Goal: Task Accomplishment & Management: Manage account settings

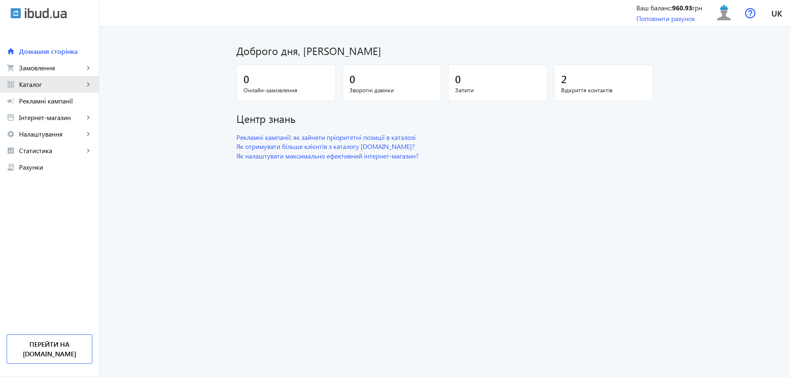
click at [54, 84] on span "Каталог" at bounding box center [51, 84] width 65 height 8
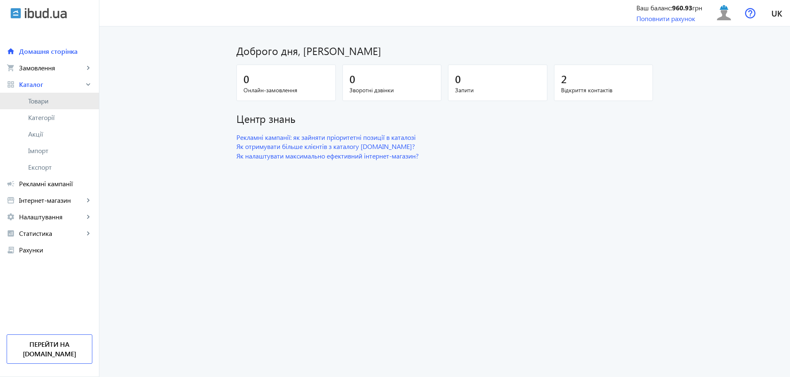
click at [58, 100] on span "Товари" at bounding box center [60, 101] width 64 height 8
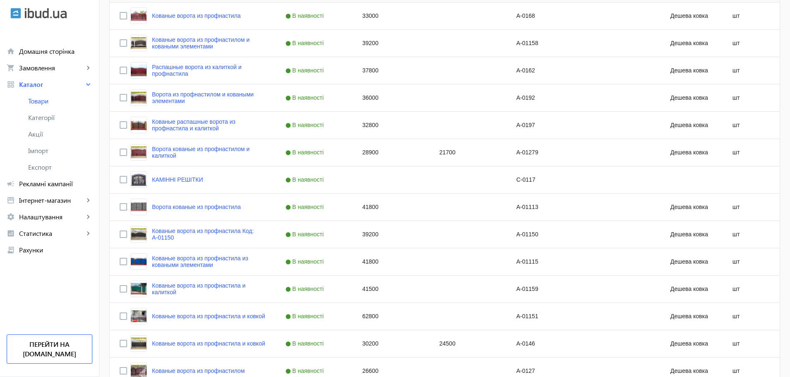
scroll to position [733, 0]
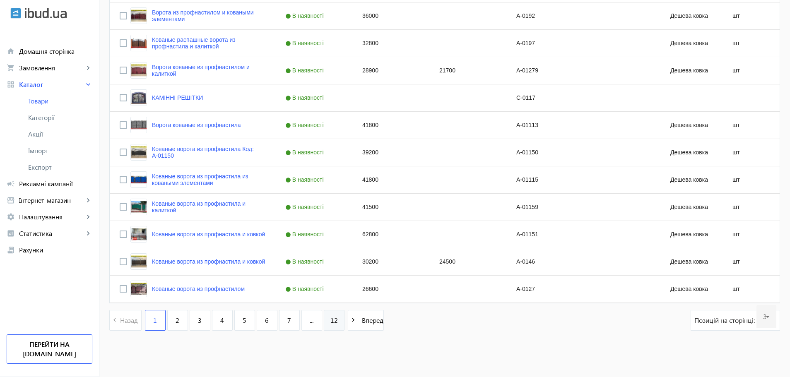
click at [330, 322] on span "12" at bounding box center [333, 320] width 7 height 9
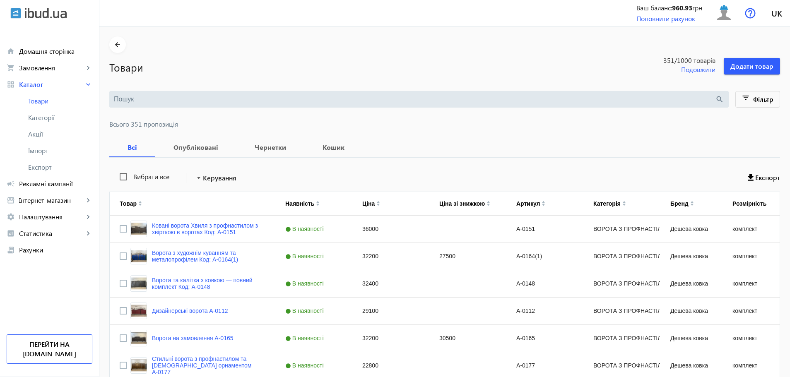
scroll to position [487, 0]
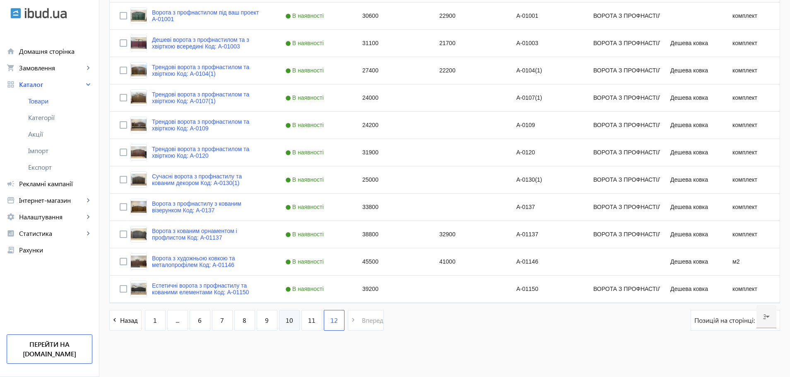
click at [286, 325] on link "10" at bounding box center [289, 320] width 21 height 21
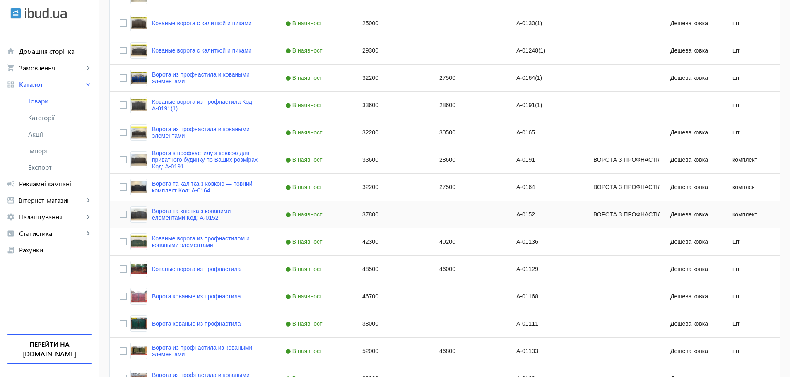
scroll to position [733, 0]
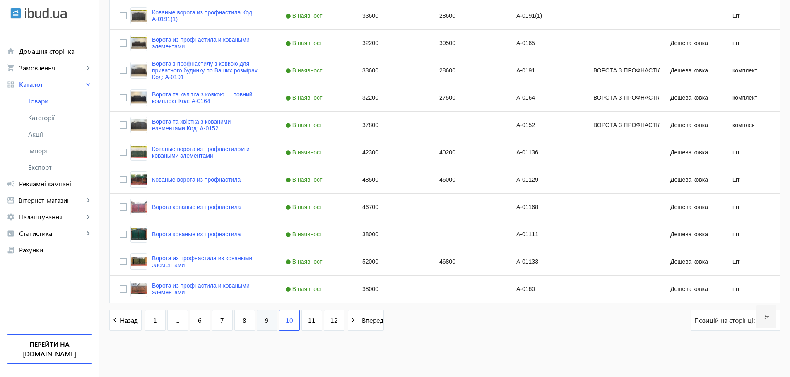
click at [265, 324] on link "9" at bounding box center [267, 320] width 21 height 21
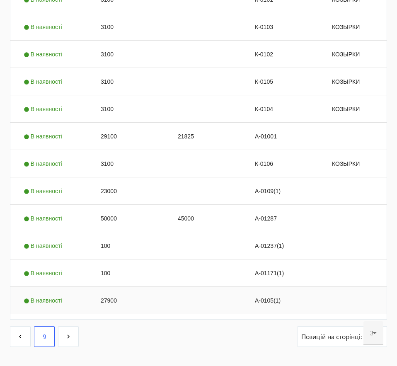
click at [116, 287] on div "27900" at bounding box center [129, 300] width 77 height 27
click at [116, 290] on input "27900" at bounding box center [129, 298] width 70 height 17
type input "29300"
click at [203, 259] on div "Press SPACE to select this row." at bounding box center [206, 272] width 77 height 27
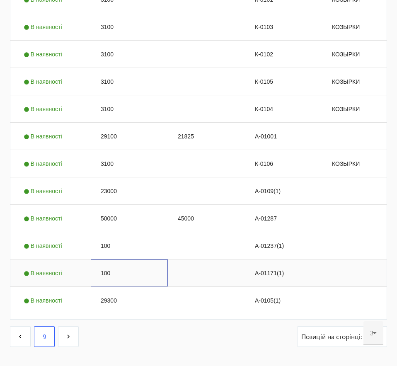
click at [106, 259] on div "100" at bounding box center [129, 272] width 77 height 27
click at [106, 265] on input "100" at bounding box center [129, 273] width 70 height 17
type input "25900"
click at [120, 232] on div "100" at bounding box center [129, 245] width 77 height 27
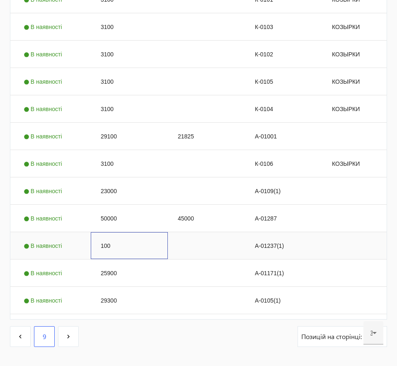
click at [108, 232] on div "100" at bounding box center [129, 245] width 77 height 27
click at [108, 237] on input "100" at bounding box center [129, 245] width 70 height 17
type input "25400"
click at [158, 205] on div "50000" at bounding box center [129, 218] width 77 height 27
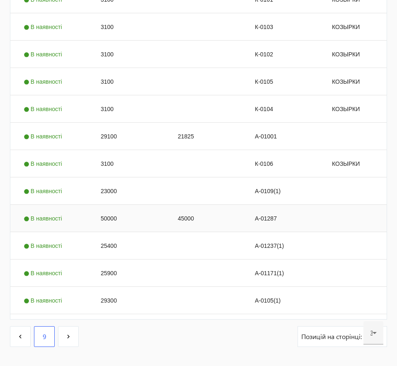
click at [183, 205] on div "45000" at bounding box center [206, 218] width 77 height 27
click at [183, 210] on input "45000" at bounding box center [206, 218] width 70 height 17
click at [107, 205] on div "50000" at bounding box center [129, 218] width 77 height 27
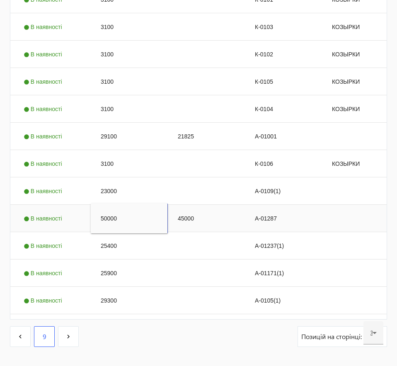
click at [107, 210] on input "50000" at bounding box center [129, 218] width 70 height 17
type input "60200"
click at [188, 205] on div "45000" at bounding box center [206, 218] width 77 height 27
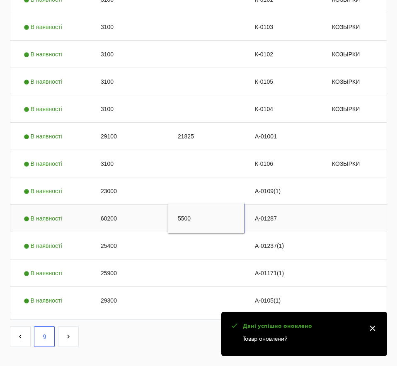
type input "55000"
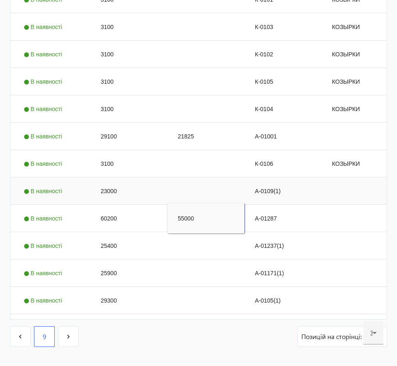
click at [273, 177] on div "А-0109(1)" at bounding box center [283, 190] width 77 height 27
click at [114, 177] on div "23000" at bounding box center [129, 190] width 77 height 27
type input "24200"
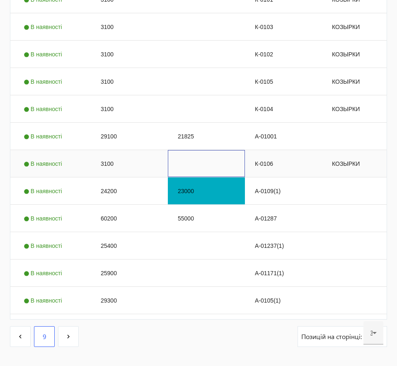
click at [195, 150] on div "Press SPACE to select this row." at bounding box center [206, 163] width 77 height 27
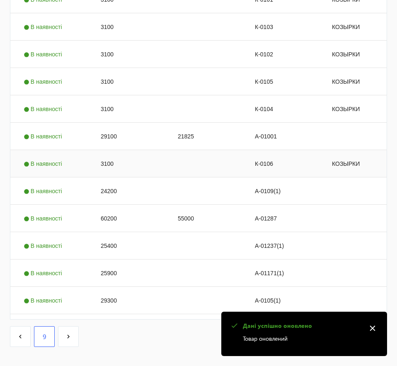
click at [108, 150] on div "3100" at bounding box center [129, 163] width 77 height 27
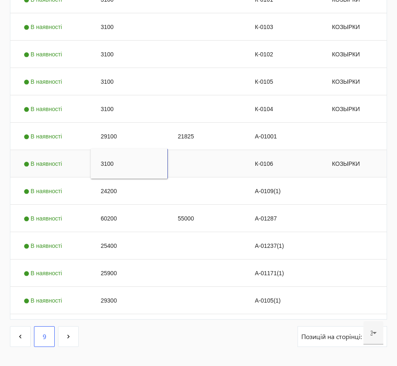
click at [108, 155] on input "3100" at bounding box center [129, 163] width 70 height 17
type input "4000"
click at [109, 95] on div "3100" at bounding box center [129, 108] width 77 height 27
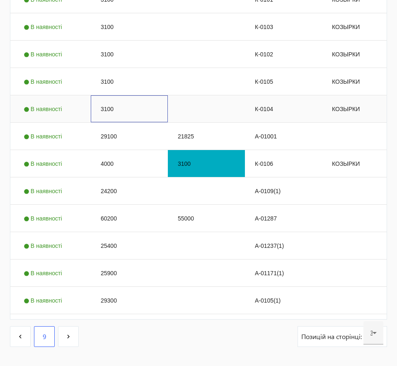
click at [109, 95] on div "3100" at bounding box center [129, 108] width 77 height 27
click at [109, 101] on input "3100" at bounding box center [129, 109] width 70 height 17
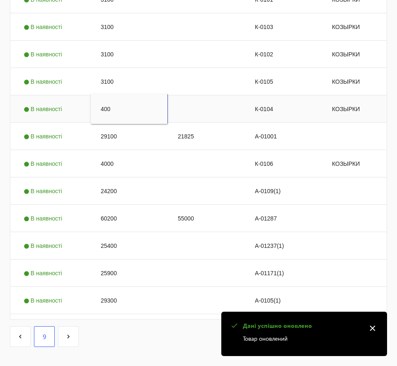
type input "4000"
click at [111, 68] on div "3100" at bounding box center [129, 81] width 77 height 27
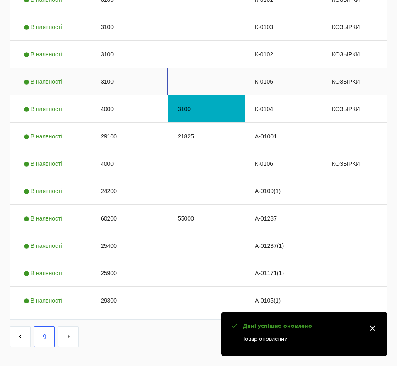
click at [111, 68] on div "3100" at bounding box center [129, 81] width 77 height 27
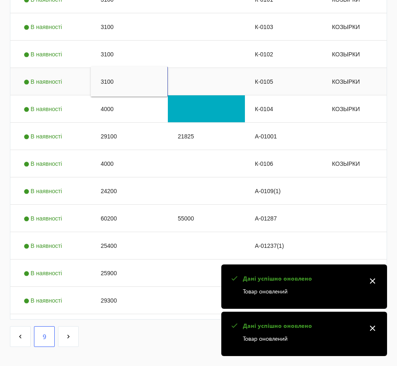
click at [111, 73] on input "3100" at bounding box center [129, 81] width 70 height 17
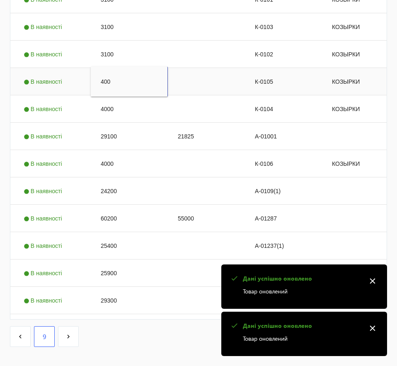
type input "4000"
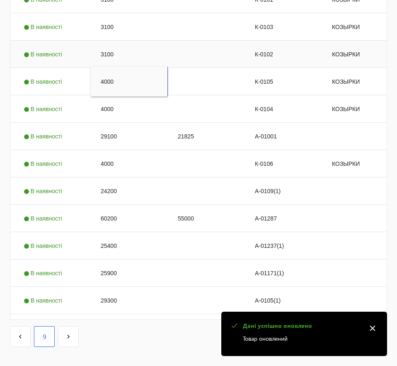
click at [120, 41] on div "3100" at bounding box center [129, 54] width 77 height 27
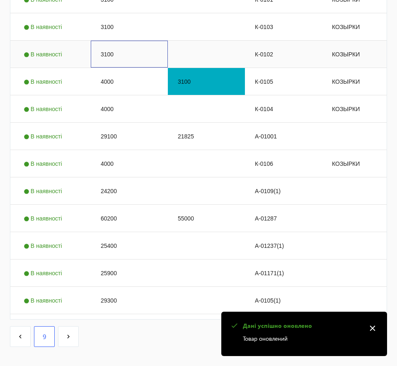
click at [120, 41] on div "3100" at bounding box center [129, 54] width 77 height 27
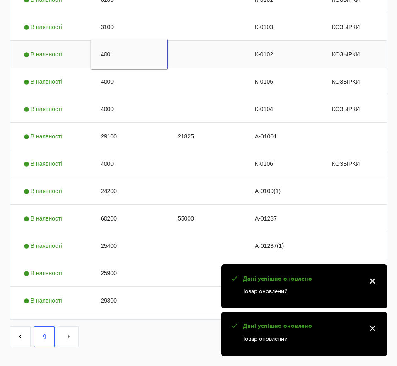
type input "4000"
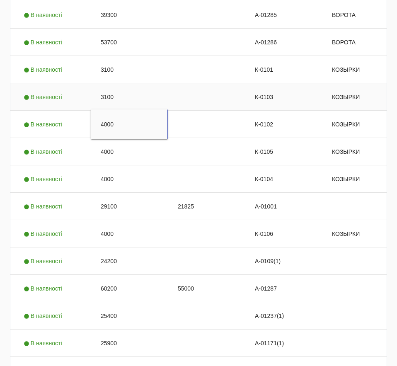
scroll to position [679, 0]
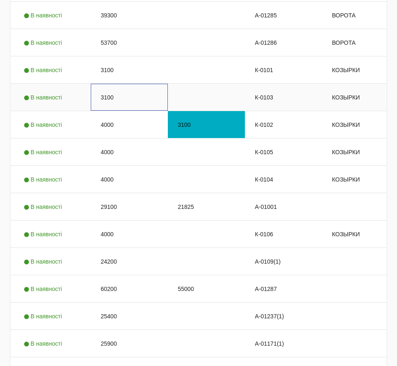
click at [130, 84] on div "3100" at bounding box center [129, 97] width 77 height 27
click at [130, 89] on input "3100" at bounding box center [129, 97] width 70 height 17
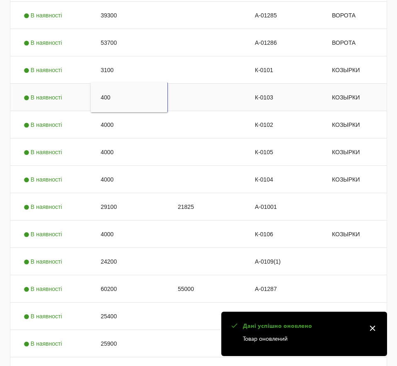
type input "4000"
click at [120, 56] on div "3100" at bounding box center [129, 69] width 77 height 27
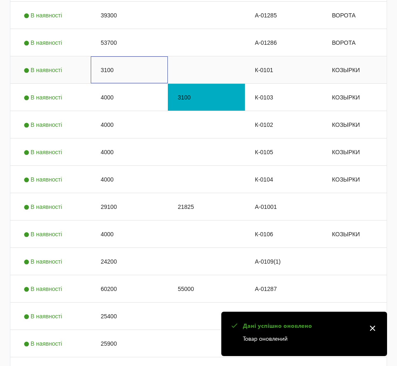
click at [120, 56] on div "3100" at bounding box center [129, 69] width 77 height 27
click at [120, 62] on input "3100" at bounding box center [129, 70] width 70 height 17
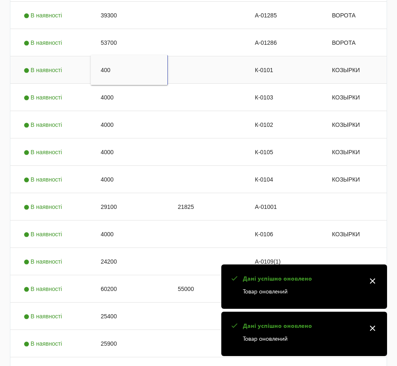
type input "4000"
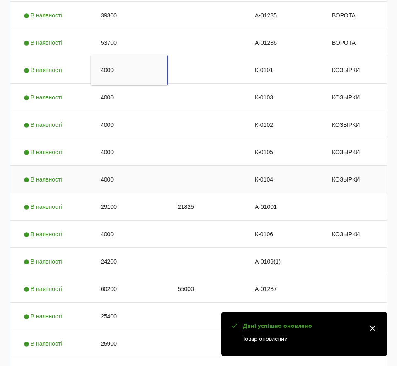
click at [130, 166] on div "4000" at bounding box center [129, 179] width 77 height 27
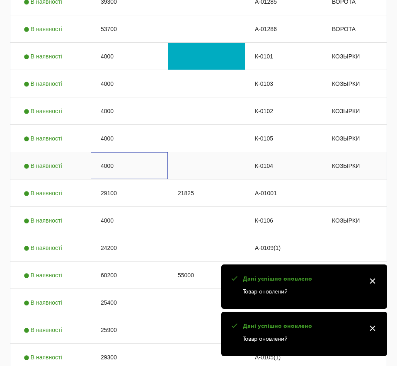
scroll to position [693, 0]
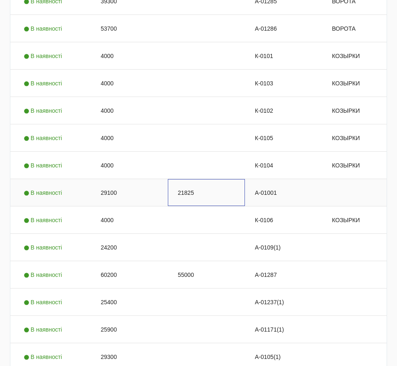
click at [181, 179] on div "21825" at bounding box center [206, 192] width 77 height 27
click at [181, 184] on input "21825" at bounding box center [206, 192] width 70 height 17
type input "22900"
click at [115, 179] on div "29100" at bounding box center [129, 192] width 77 height 27
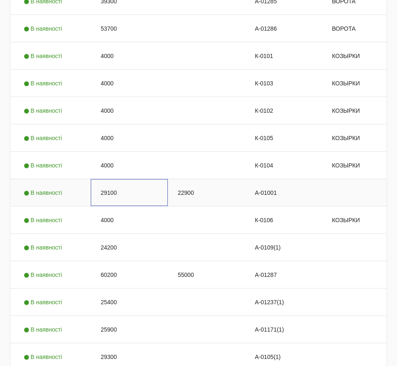
click at [115, 179] on div "29100" at bounding box center [129, 192] width 77 height 27
click at [115, 184] on input "29100" at bounding box center [129, 192] width 70 height 17
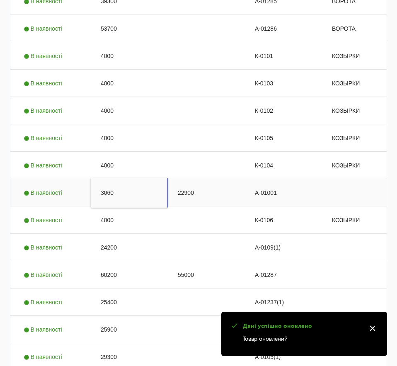
type input "30600"
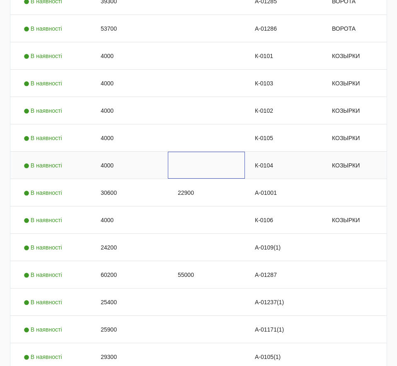
click at [187, 152] on div "Press SPACE to select this row." at bounding box center [206, 165] width 77 height 27
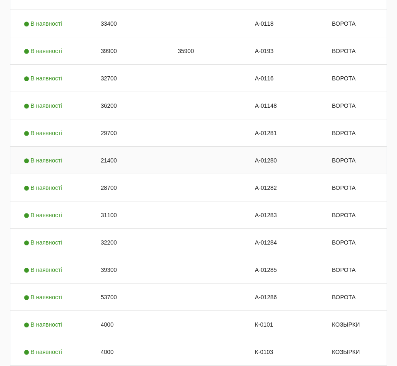
scroll to position [425, 0]
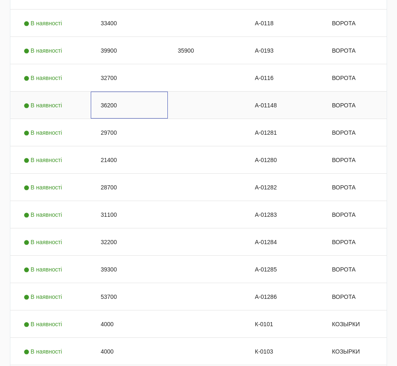
click at [115, 92] on div "36200" at bounding box center [129, 105] width 77 height 27
click at [115, 97] on input "36200" at bounding box center [129, 105] width 70 height 17
type input "42300"
click at [178, 92] on div "Press SPACE to select this row." at bounding box center [206, 105] width 77 height 27
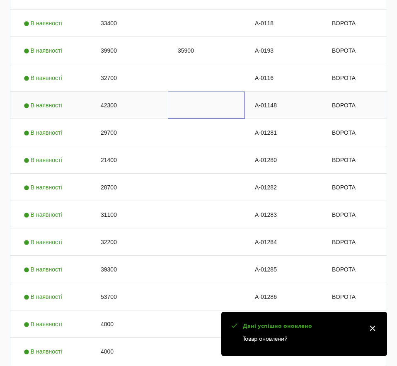
click at [178, 92] on div "Press SPACE to select this row." at bounding box center [206, 105] width 77 height 27
click at [178, 97] on input "42300" at bounding box center [206, 105] width 70 height 17
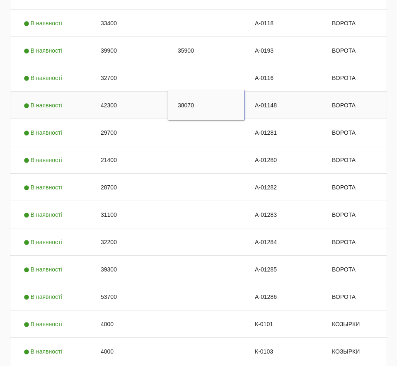
type input "38070"
click at [186, 90] on div "38070" at bounding box center [206, 105] width 77 height 30
click at [196, 64] on div "Press SPACE to select this row." at bounding box center [206, 77] width 77 height 27
click at [113, 64] on div "32700" at bounding box center [129, 77] width 77 height 27
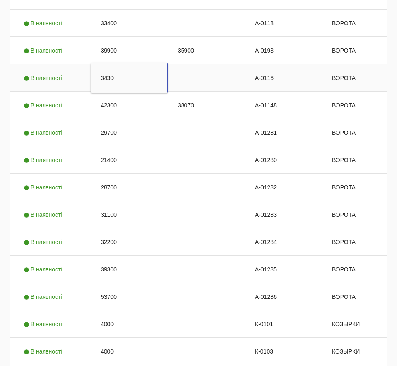
type input "34300"
click at [210, 37] on div "35900" at bounding box center [206, 50] width 77 height 27
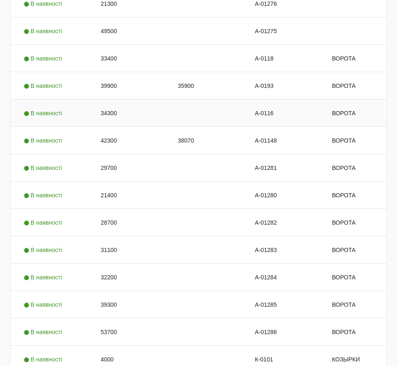
scroll to position [387, 0]
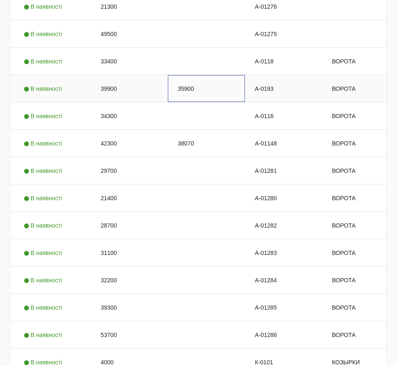
click at [200, 75] on div "35900" at bounding box center [206, 88] width 77 height 27
click at [200, 80] on input "35900" at bounding box center [206, 88] width 70 height 17
type input "37900"
click at [117, 75] on div "39900" at bounding box center [129, 88] width 77 height 27
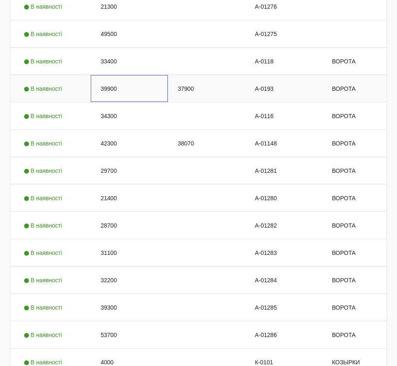
click at [117, 75] on div "39900" at bounding box center [129, 88] width 77 height 27
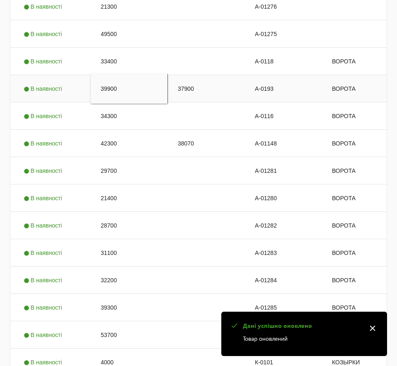
click at [117, 80] on input "39900" at bounding box center [129, 88] width 70 height 17
type input "41900"
click at [200, 48] on div "Press SPACE to select this row." at bounding box center [206, 61] width 77 height 27
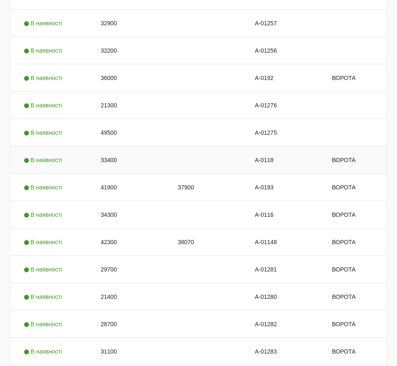
scroll to position [288, 0]
click at [101, 119] on div "49500" at bounding box center [129, 132] width 77 height 27
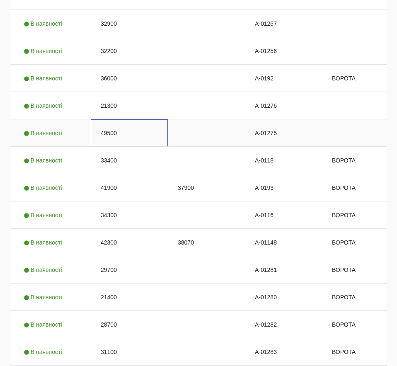
click at [101, 119] on div "49500" at bounding box center [129, 132] width 77 height 27
click at [101, 125] on input "49500" at bounding box center [129, 133] width 70 height 17
type input "52000"
click at [205, 92] on div "Press SPACE to select this row." at bounding box center [206, 105] width 77 height 27
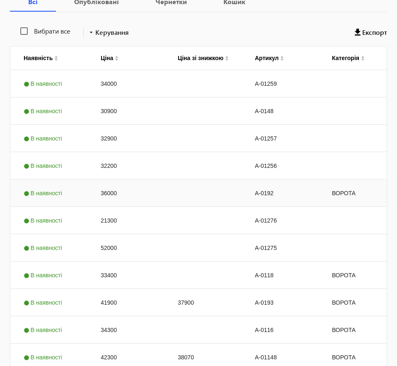
scroll to position [174, 0]
